Goal: Information Seeking & Learning: Learn about a topic

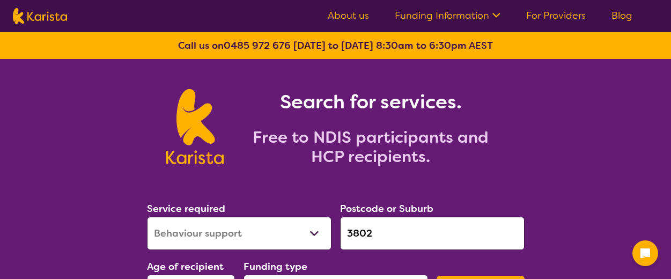
select select "Behaviour support"
select select "AD"
select select "NDIS"
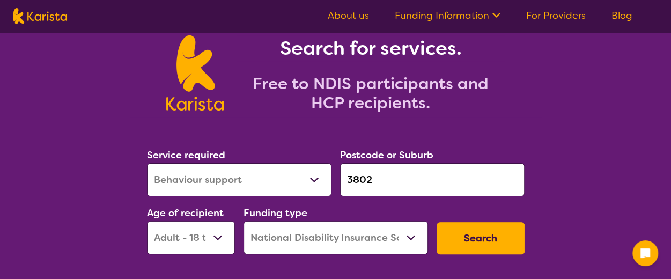
drag, startPoint x: 383, startPoint y: 184, endPoint x: 339, endPoint y: 178, distance: 44.5
click at [339, 178] on div "Postcode or Suburb 3802" at bounding box center [432, 172] width 193 height 58
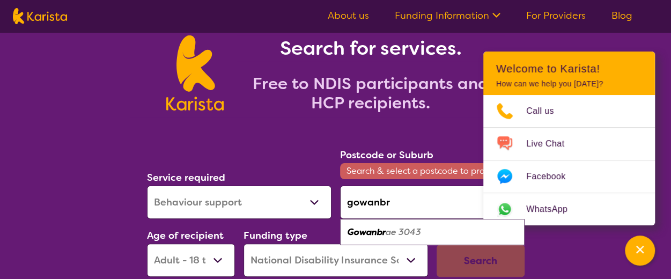
click at [398, 234] on em "ae 3043" at bounding box center [403, 231] width 35 height 11
type input "3043"
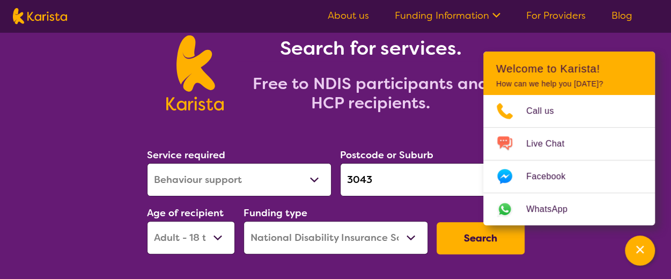
scroll to position [107, 0]
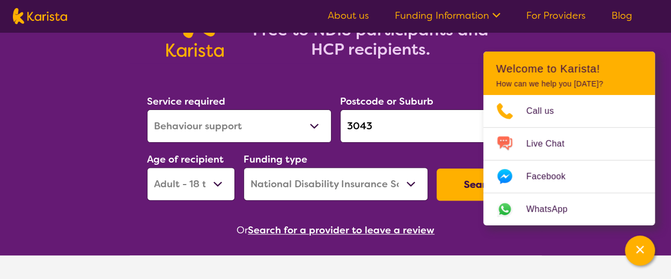
click at [212, 186] on select "Early Childhood - 0 to 9 Child - 10 to 11 Adolescent - 12 to 17 Adult - 18 to 6…" at bounding box center [191, 183] width 88 height 33
select select "CH"
click at [147, 167] on select "Early Childhood - 0 to 9 Child - 10 to 11 Adolescent - 12 to 17 Adult - 18 to 6…" at bounding box center [191, 183] width 88 height 33
click at [635, 247] on icon "Channel Menu" at bounding box center [640, 249] width 11 height 11
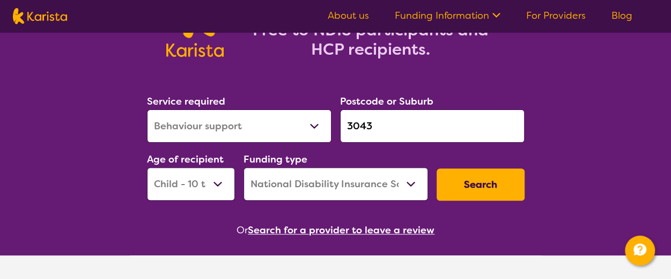
click at [479, 180] on button "Search" at bounding box center [481, 184] width 88 height 32
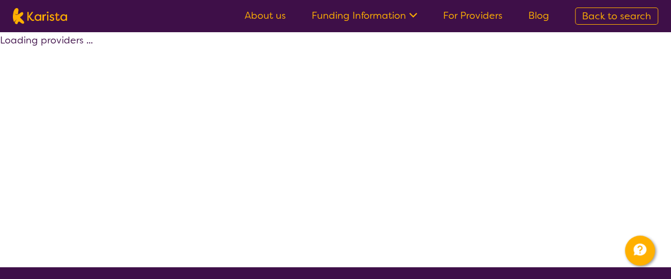
select select "by_score"
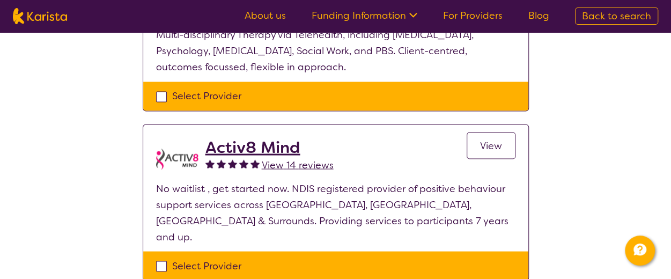
scroll to position [912, 0]
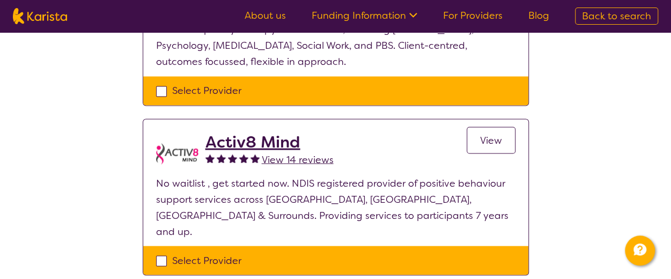
drag, startPoint x: 249, startPoint y: 134, endPoint x: 216, endPoint y: 194, distance: 68.2
click at [216, 194] on p "No waitlist , get started now. NDIS registered provider of positive behaviour s…" at bounding box center [335, 207] width 359 height 64
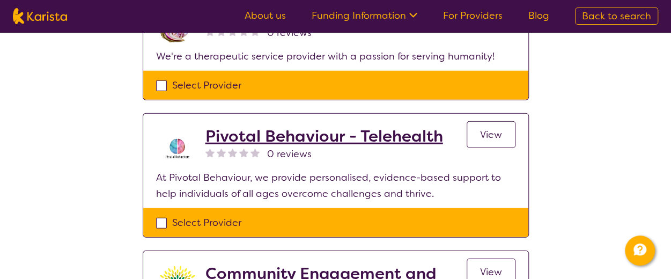
scroll to position [1288, 0]
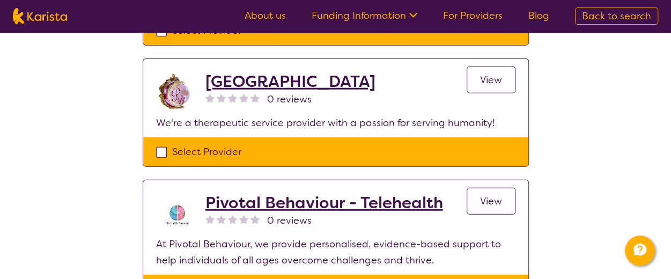
select select "Behaviour support"
select select "CH"
select select "NDIS"
